Goal: Find specific page/section: Find specific page/section

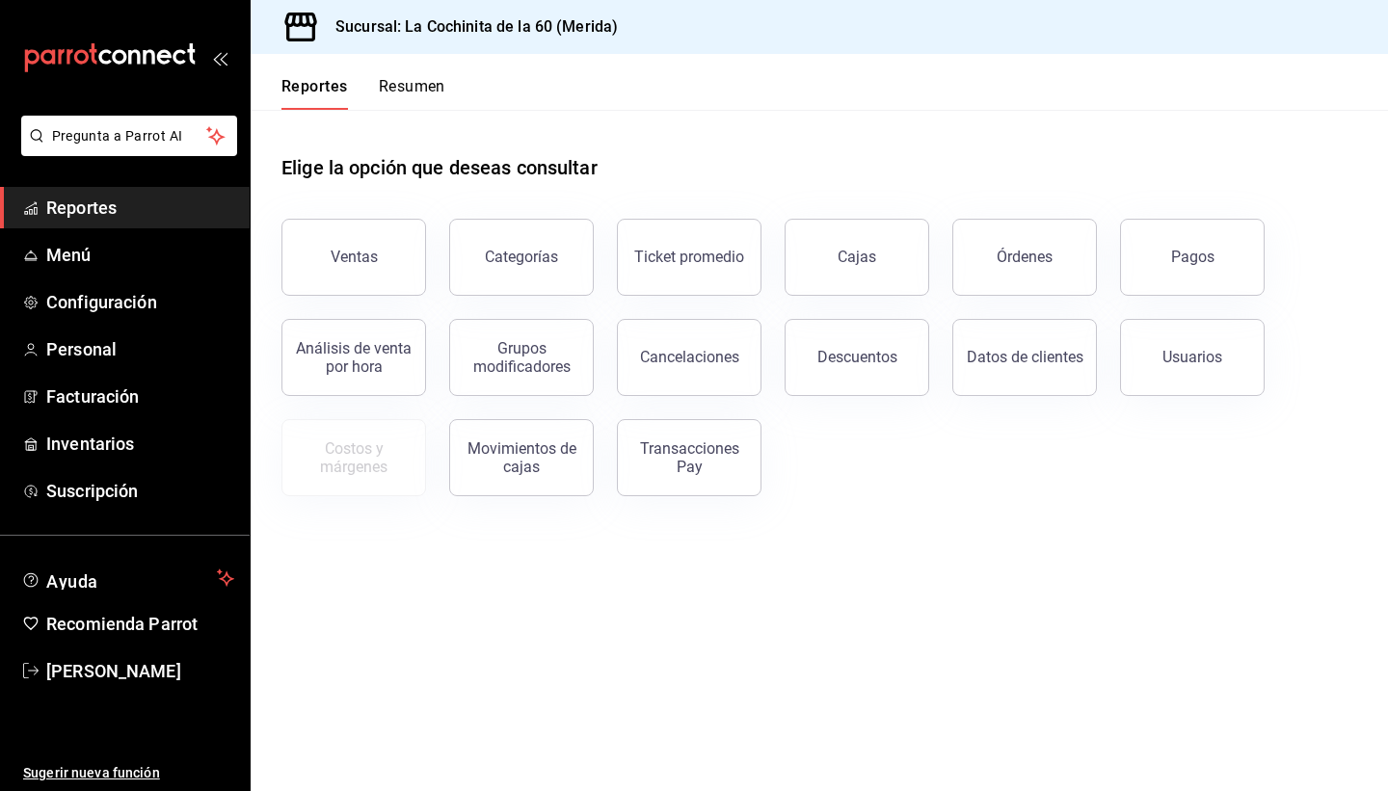
click at [1034, 274] on button "Órdenes" at bounding box center [1024, 257] width 145 height 77
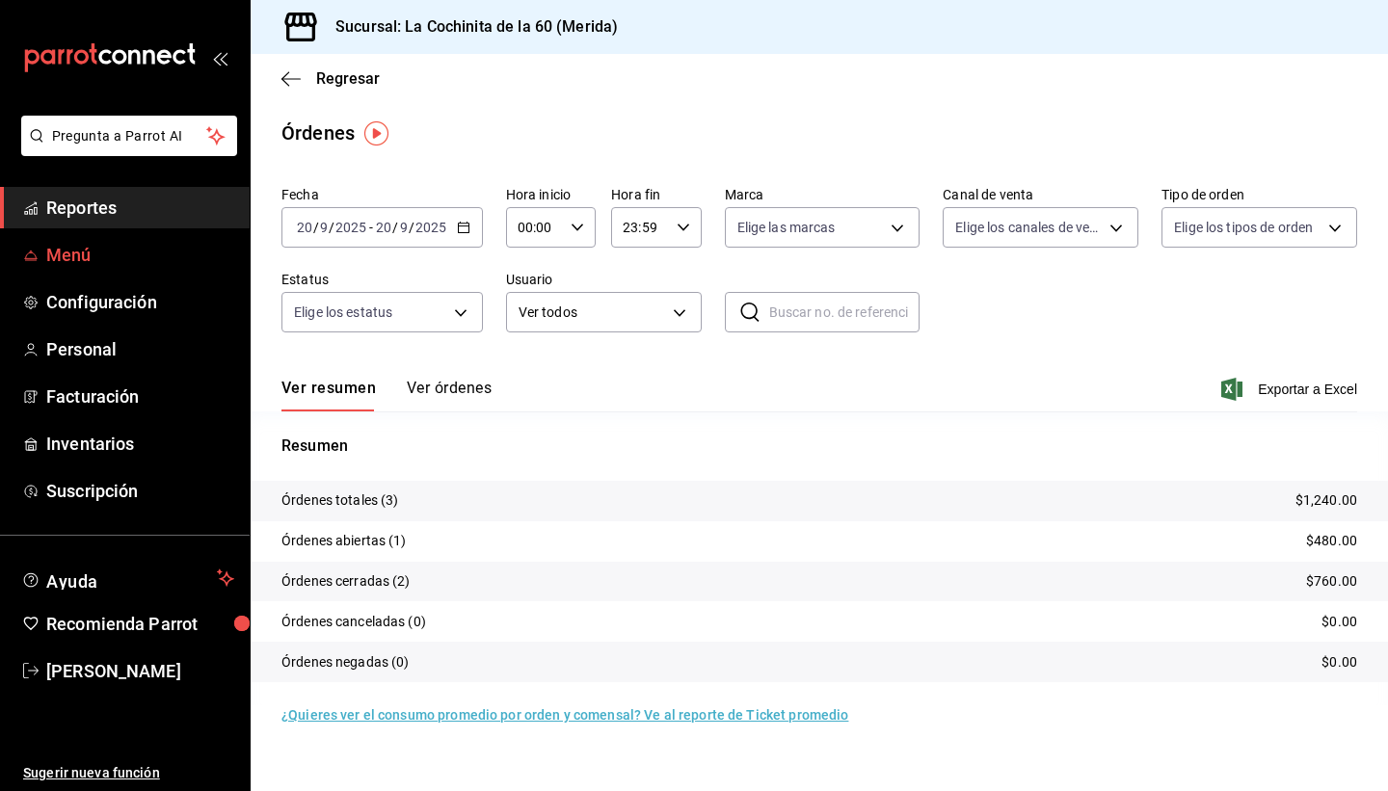
click at [69, 259] on span "Menú" at bounding box center [140, 255] width 188 height 26
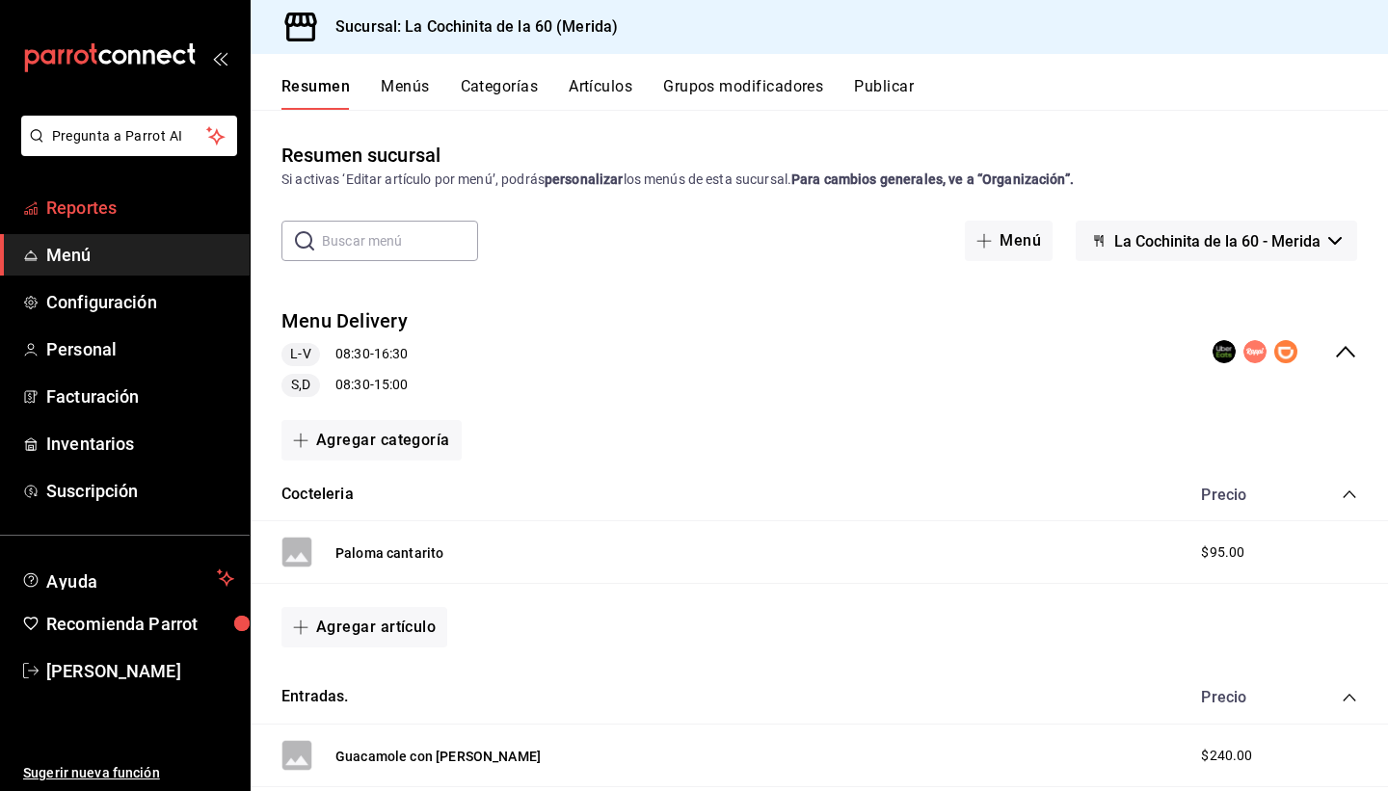
click at [98, 209] on span "Reportes" at bounding box center [140, 208] width 188 height 26
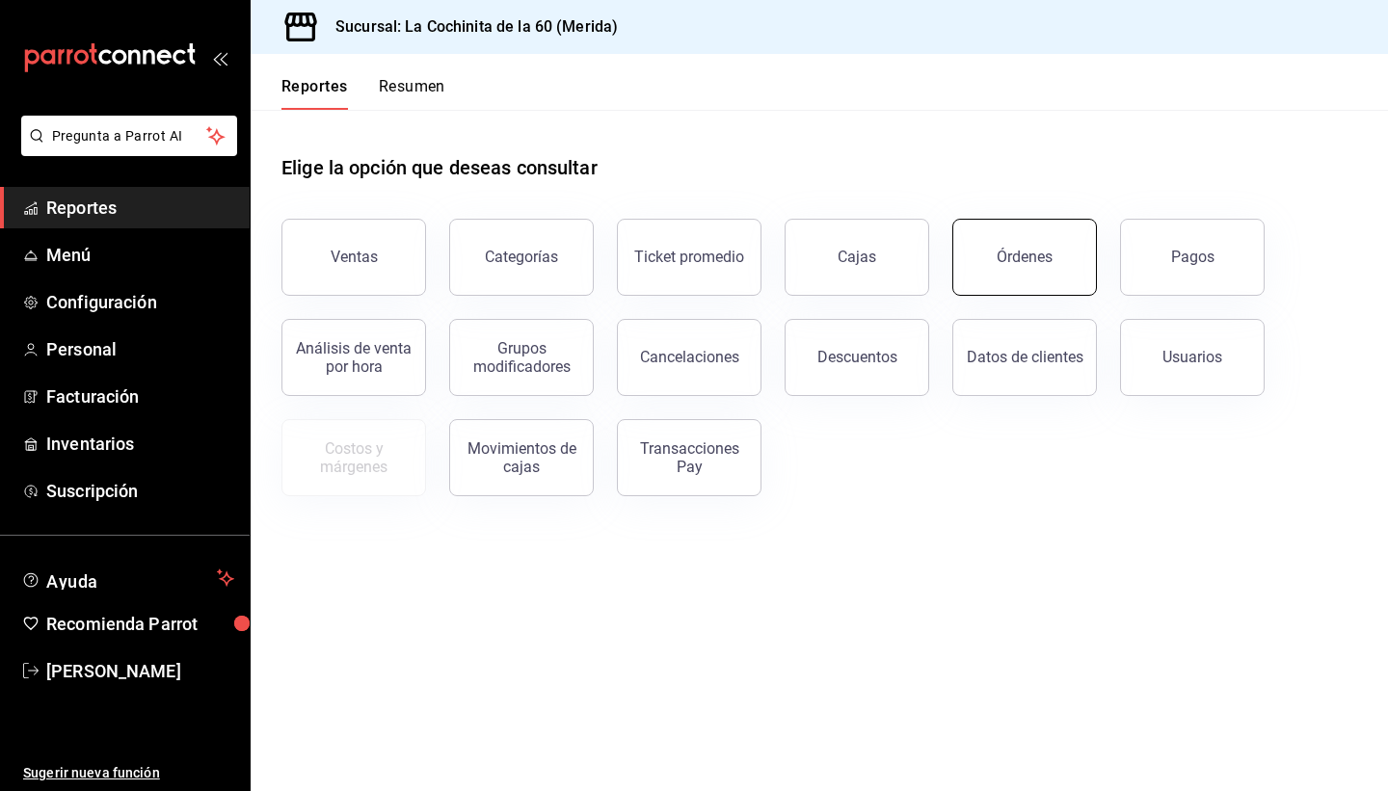
click at [1065, 275] on button "Órdenes" at bounding box center [1024, 257] width 145 height 77
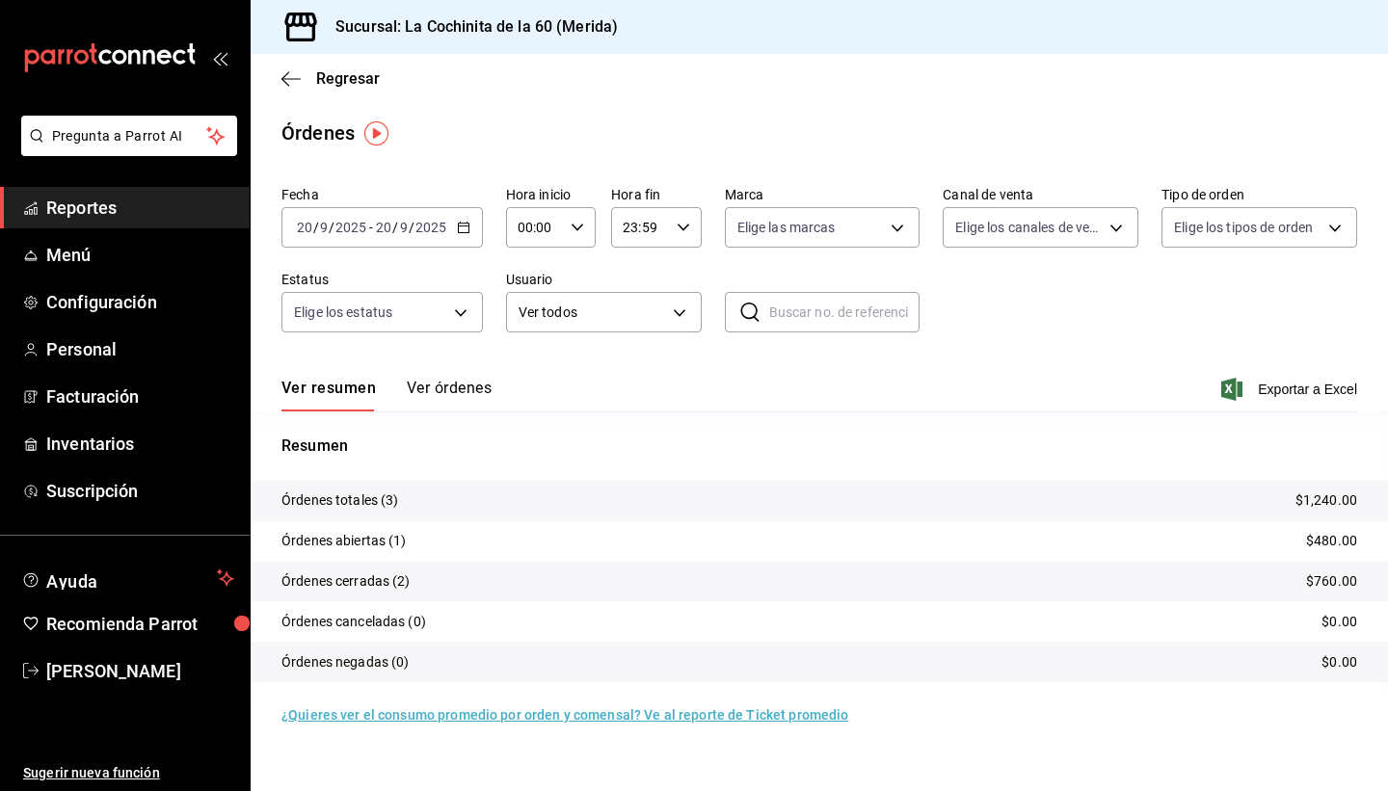
click at [143, 213] on span "Reportes" at bounding box center [140, 208] width 188 height 26
